Goal: Navigation & Orientation: Find specific page/section

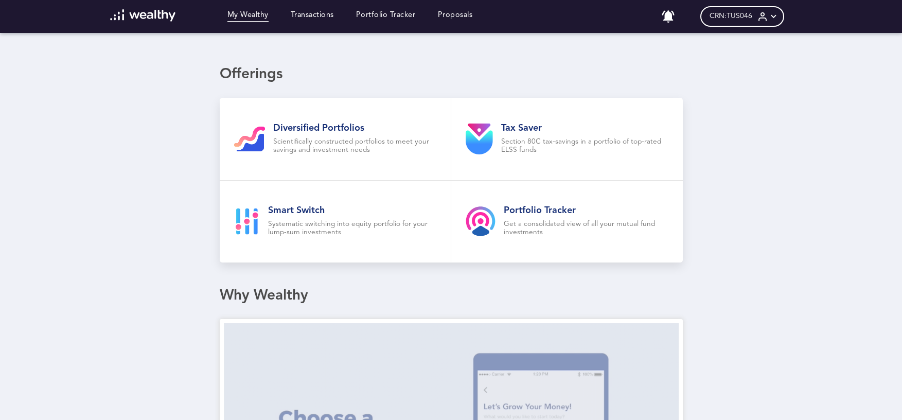
click at [384, 9] on div "My Wealthy Transactions Portfolio Tracker Proposals" at bounding box center [291, 16] width 384 height 14
click at [376, 16] on link "Portfolio Tracker" at bounding box center [386, 16] width 60 height 11
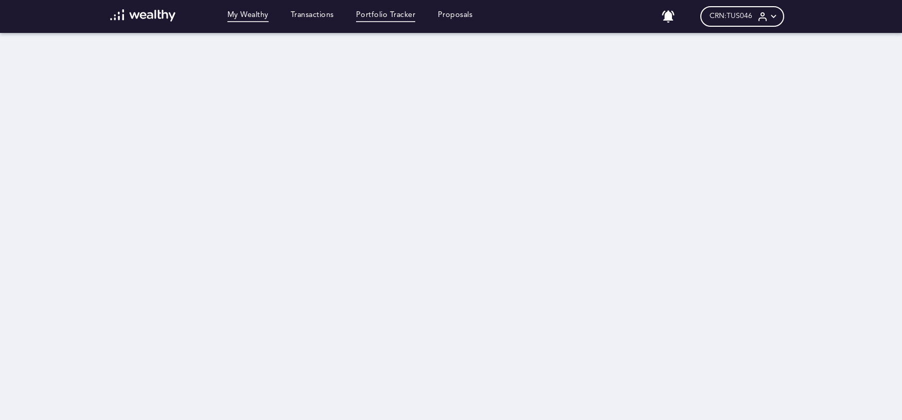
click at [253, 14] on link "My Wealthy" at bounding box center [247, 16] width 41 height 11
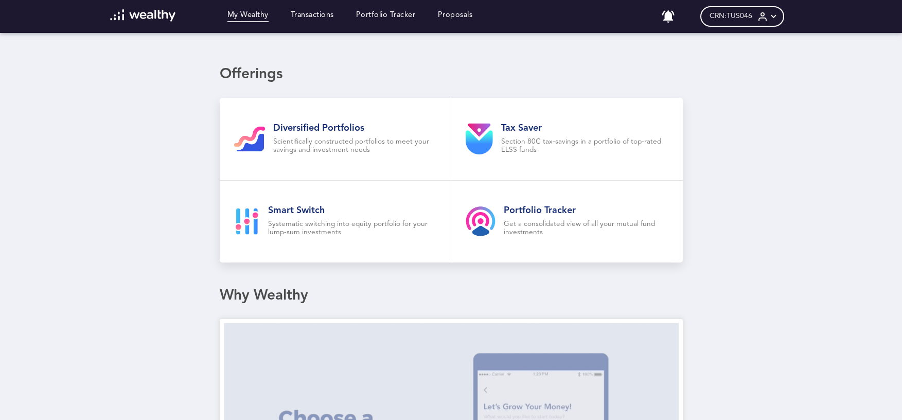
click at [755, 27] on div "My Wealthy Transactions Portfolio Tracker Proposals No notifications CRN: TUS04…" at bounding box center [451, 16] width 704 height 33
click at [756, 22] on div "CRN: TUS046" at bounding box center [742, 16] width 84 height 21
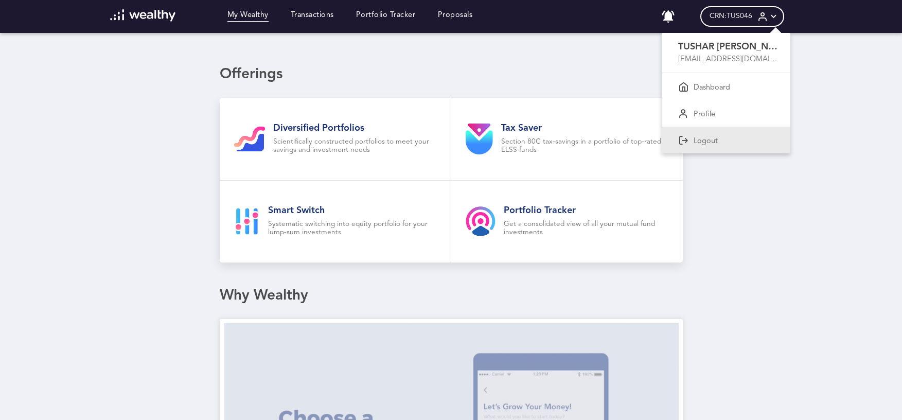
click at [701, 139] on p "Logout" at bounding box center [705, 141] width 24 height 9
